Goal: Contribute content

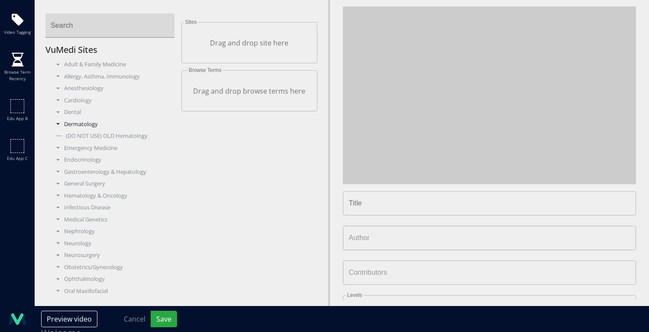
type input "**********"
type input "********"
type input "**********"
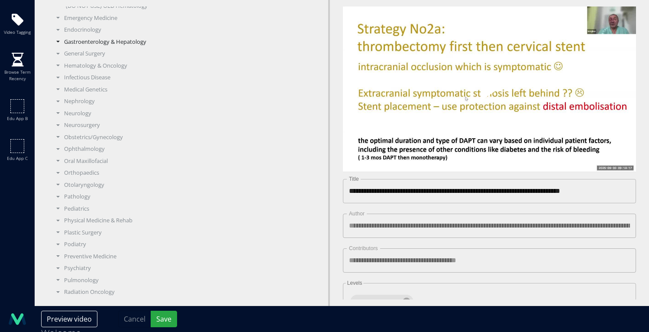
scroll to position [164, 0]
click at [77, 269] on div "Radiology" at bounding box center [113, 270] width 123 height 9
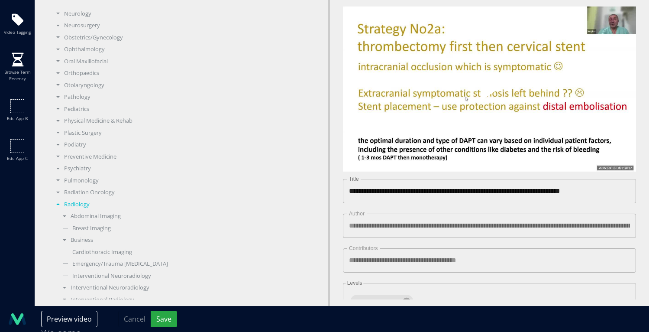
scroll to position [309, 0]
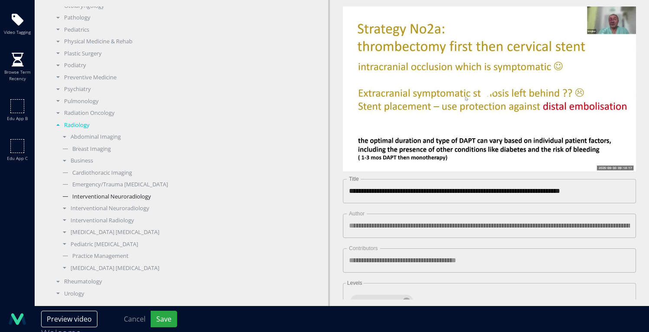
click at [121, 199] on div "Interventional Neuroradiology" at bounding box center [116, 196] width 117 height 9
click at [115, 213] on div "Interventional Neuroradiology" at bounding box center [116, 210] width 117 height 9
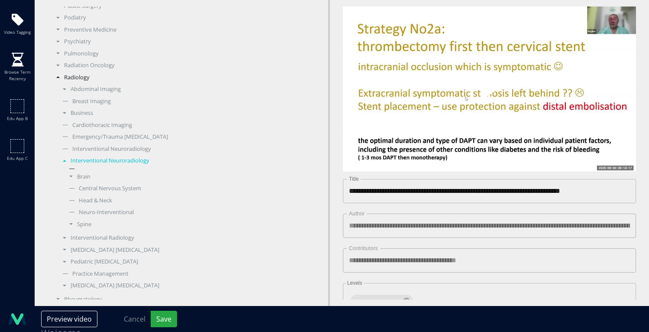
scroll to position [361, 0]
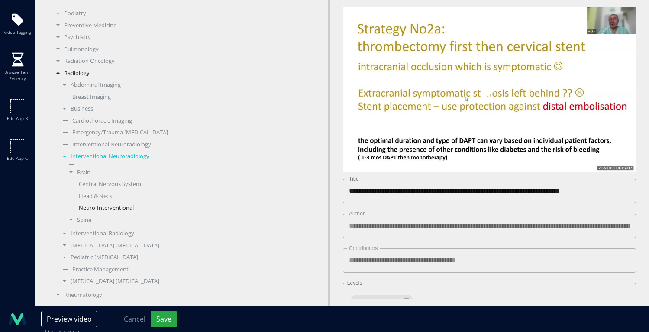
click at [117, 211] on div "Neuro-Interventional" at bounding box center [120, 208] width 110 height 9
click at [108, 211] on div "Neuro-Interventional" at bounding box center [120, 208] width 110 height 9
click at [86, 175] on div "Brain" at bounding box center [120, 172] width 110 height 9
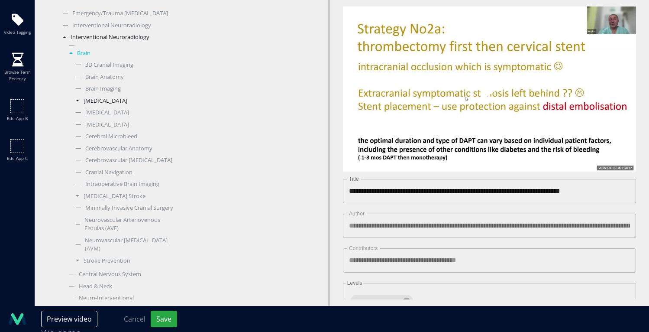
scroll to position [481, 0]
click at [112, 100] on div "[MEDICAL_DATA]" at bounding box center [123, 100] width 104 height 9
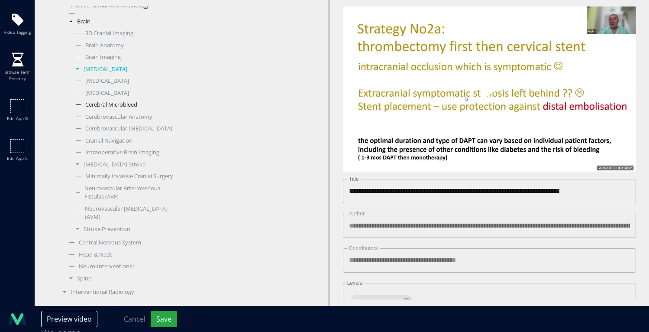
scroll to position [515, 0]
click at [115, 157] on div "[MEDICAL_DATA] Stroke" at bounding box center [123, 161] width 104 height 9
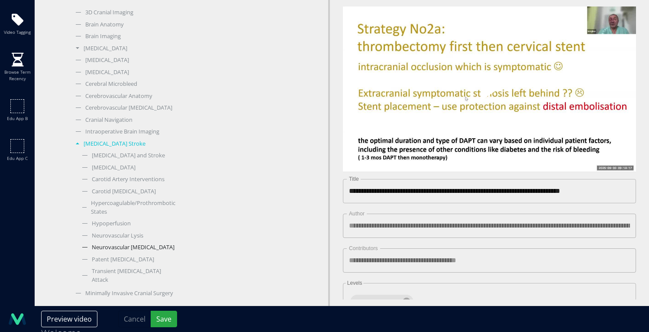
scroll to position [546, 0]
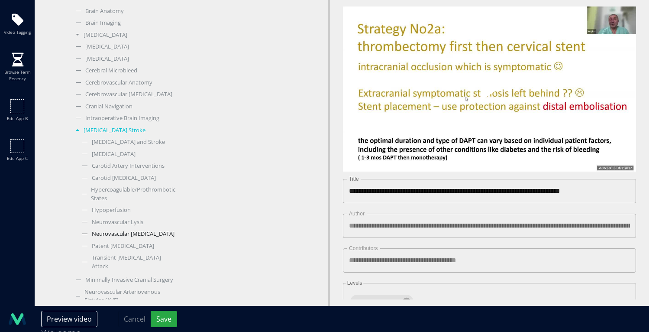
click at [139, 235] on div "Neurovascular [MEDICAL_DATA]" at bounding box center [127, 234] width 98 height 9
click at [164, 318] on button "Save" at bounding box center [164, 319] width 26 height 16
